Goal: Use online tool/utility: Utilize a website feature to perform a specific function

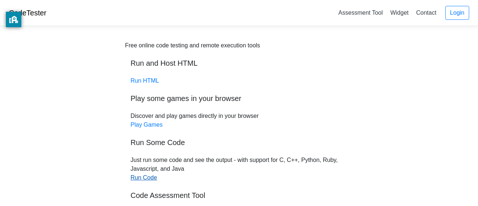
click at [151, 179] on link "Run Code" at bounding box center [144, 178] width 26 height 6
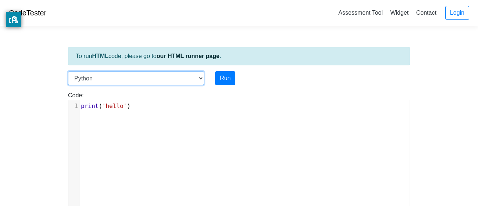
click at [134, 85] on select "C C++ Go Java Javascript Python Ruby" at bounding box center [136, 78] width 136 height 14
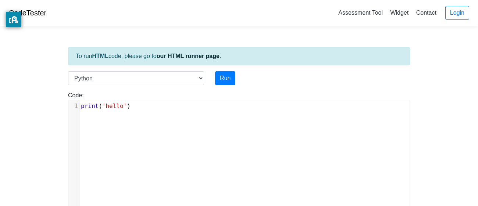
click at [255, 111] on div "xxxxxxxxxx 1 print ( 'hello' )" at bounding box center [244, 106] width 330 height 12
click at [120, 88] on div "Code: print('hello') xxxxxxxxxx 1 print ( 'hello' )" at bounding box center [239, 147] width 353 height 125
click at [142, 99] on div "Code: print('hello') xxxxxxxxxx 1 print ( 'hello' )" at bounding box center [239, 150] width 353 height 119
type textarea "print('hello')"
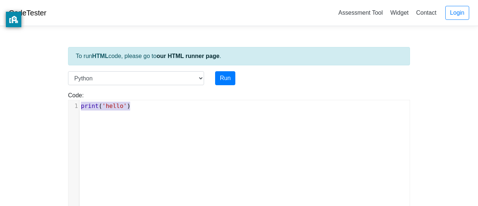
drag, startPoint x: 143, startPoint y: 105, endPoint x: 25, endPoint y: 99, distance: 117.5
click at [25, 99] on body "CodeTester Assessment Tool Widget Contact Login To run HTML code, please go to …" at bounding box center [239, 196] width 478 height 393
type textarea "print()"
type textarea """"
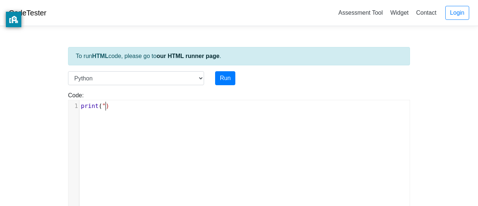
scroll to position [3, 7]
type textarea "A"
type textarea "Question 1."
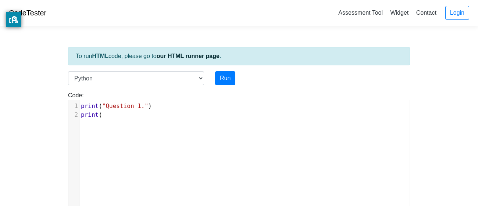
type textarea "print()"
type textarea """"
type textarea "10x01"
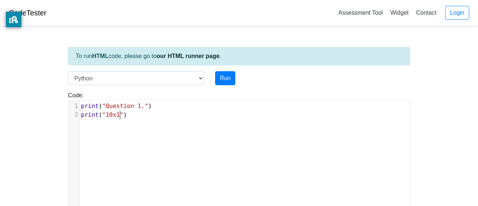
type textarea "10"
click at [163, 114] on pre "print ( "10x10" )" at bounding box center [244, 115] width 330 height 9
type textarea "answer"
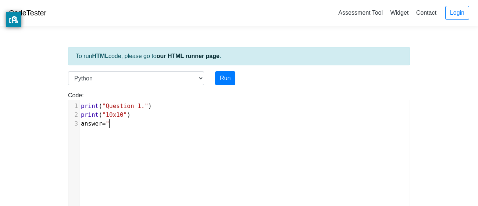
type textarea "="""
type textarea "answer=="""
type textarea "100"
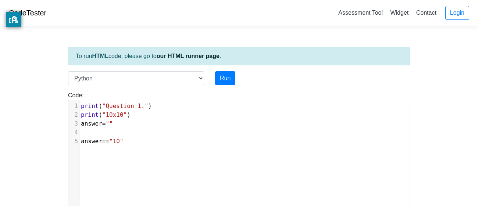
scroll to position [3, 10]
type textarea ":"
type textarea "if"
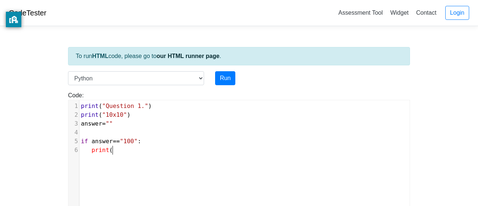
type textarea "print()"
type textarea """"
type textarea "Correct Answerr"
type textarea "!"
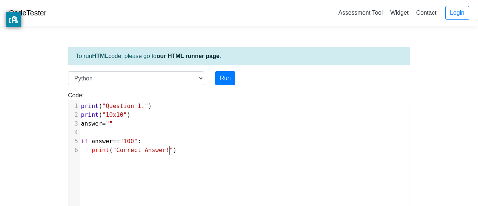
scroll to position [3, 4]
type textarea "else:"
type textarea "print()"
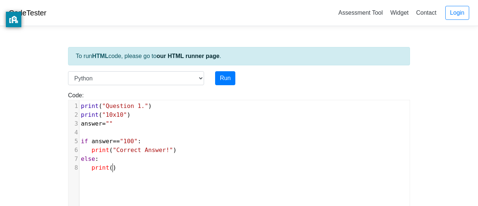
type textarea """"
type textarea "Incorrect Answer Restart"
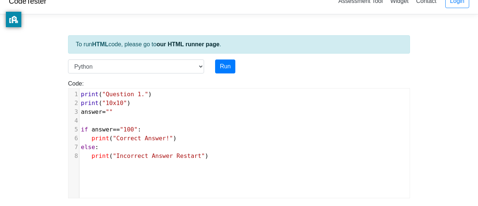
scroll to position [10, 0]
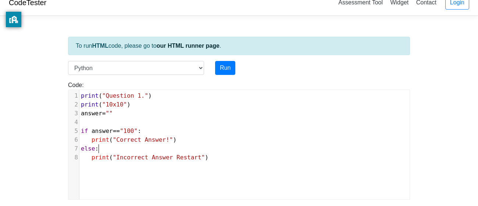
click at [236, 149] on pre "else :" at bounding box center [244, 149] width 330 height 9
click at [238, 156] on pre "print ( "Incorrect Answer Restart" )" at bounding box center [244, 157] width 330 height 9
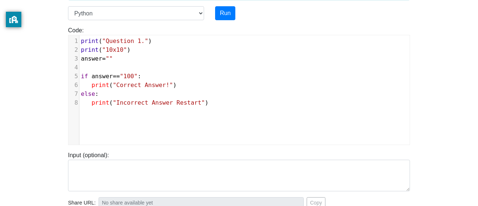
scroll to position [67, 0]
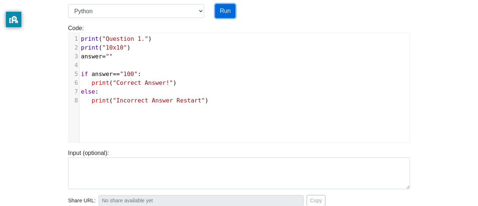
click at [224, 14] on button "Run" at bounding box center [225, 11] width 20 height 14
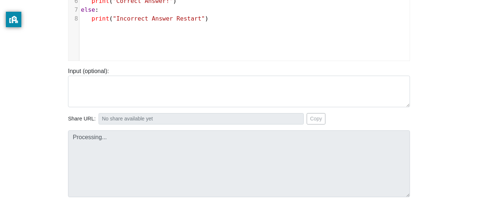
type input "https://codetester.io/runner?s=woXvALdZl6"
type textarea "Stdout: Question 1. 10x10 Incorrect Answer Restart"
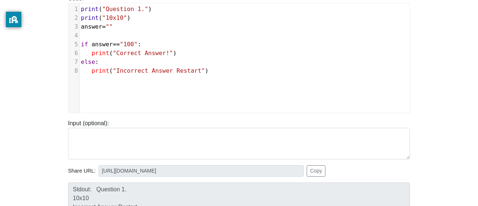
scroll to position [96, 0]
click at [110, 27] on span """" at bounding box center [109, 27] width 7 height 7
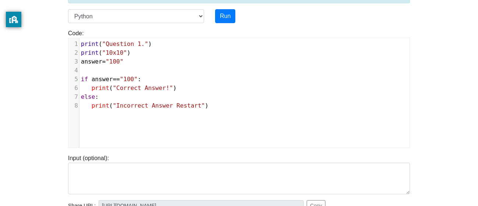
scroll to position [60, 0]
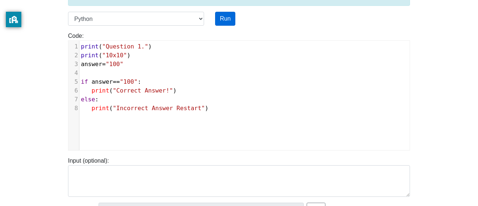
type textarea "100"
click at [228, 18] on button "Run" at bounding box center [225, 19] width 20 height 14
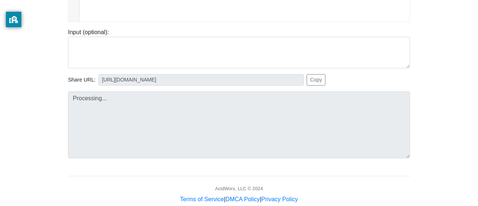
scroll to position [203, 0]
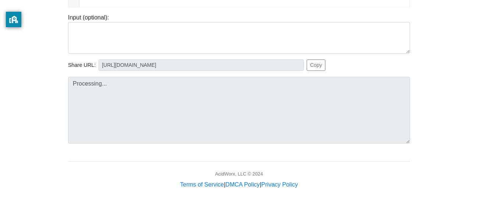
type input "https://codetester.io/runner?s=wBX9oqQvW5"
type textarea "Stdout: Question 1. 10x10 Correct Answer!"
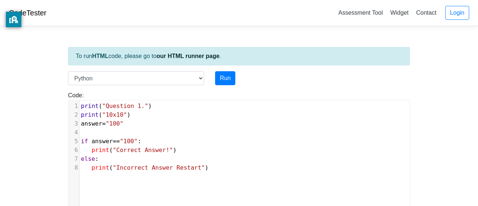
scroll to position [0, 0]
type textarea "print("Question 1.") print("10x10") answer="100" if answer=="100": print("Corre…"
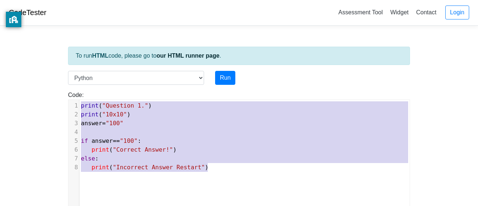
drag, startPoint x: 223, startPoint y: 170, endPoint x: 54, endPoint y: 49, distance: 208.3
click at [54, 49] on body "CodeTester Assessment Tool Widget Contact Login To run HTML code, please go to …" at bounding box center [239, 196] width 478 height 393
